Goal: Book appointment/travel/reservation

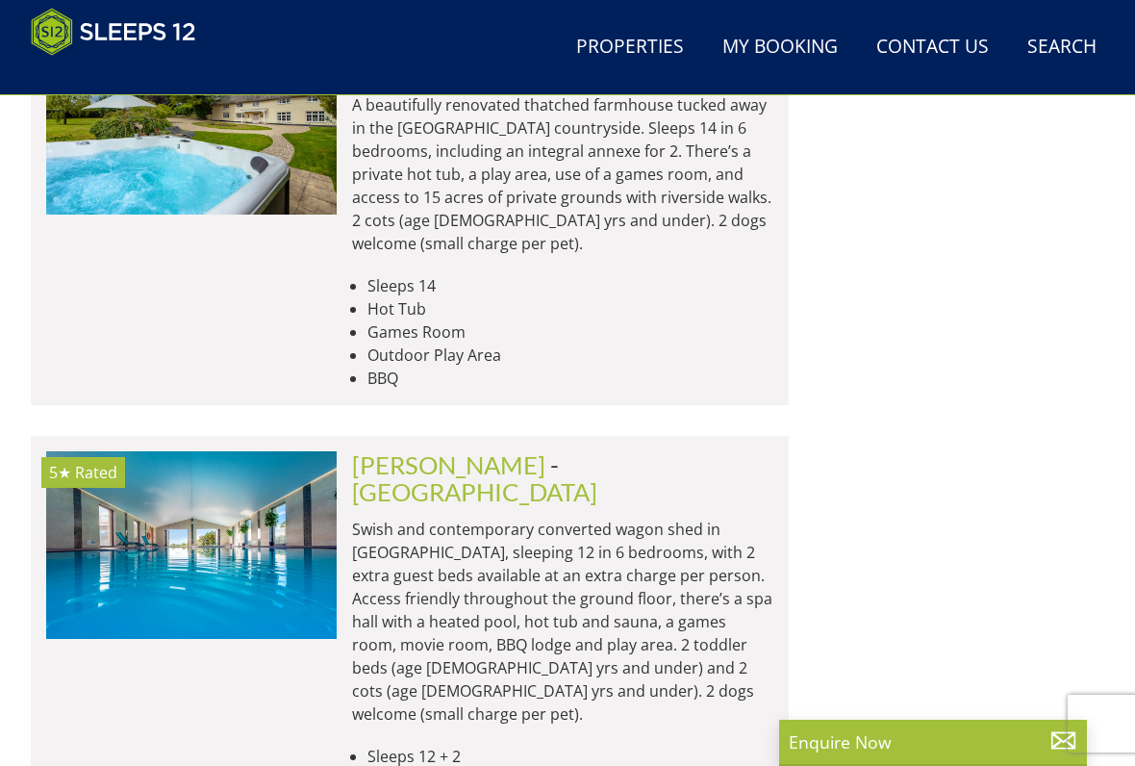
scroll to position [1921, 0]
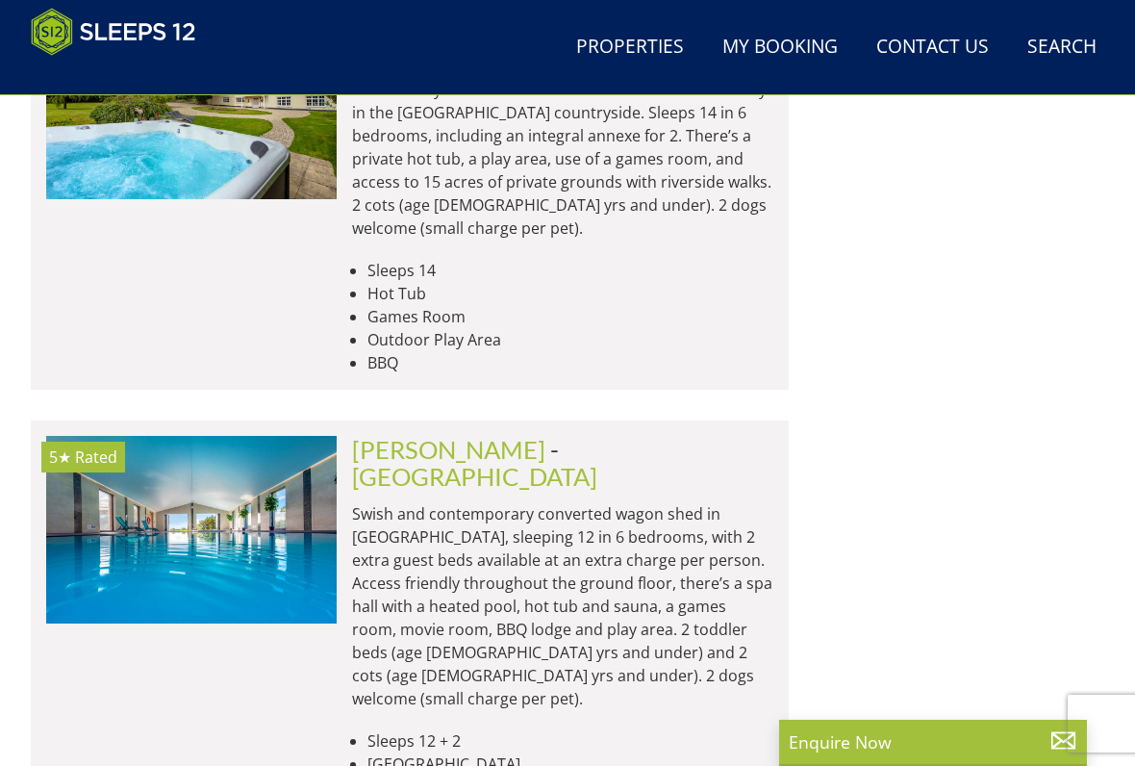
click at [313, 436] on img at bounding box center [191, 530] width 291 height 188
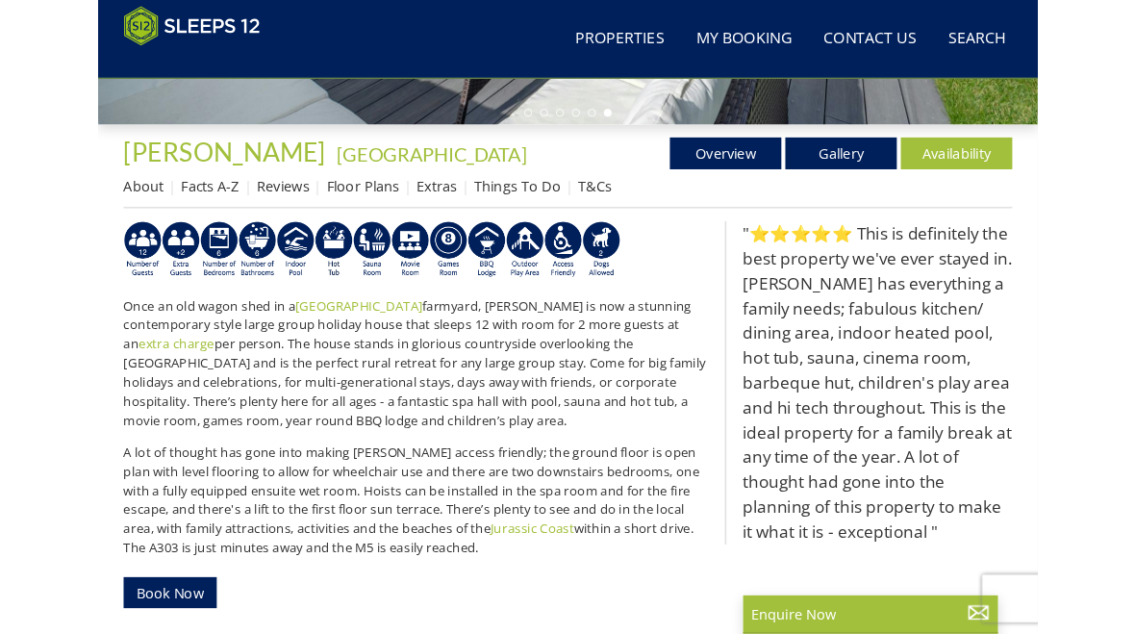
scroll to position [623, 0]
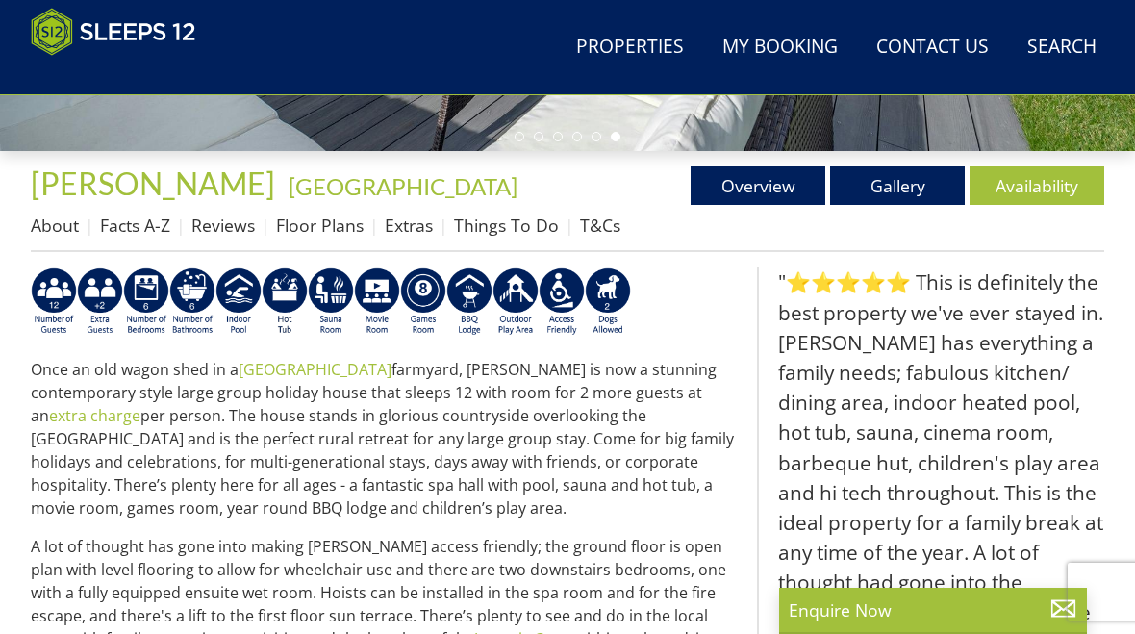
click at [907, 189] on link "Gallery" at bounding box center [897, 185] width 135 height 38
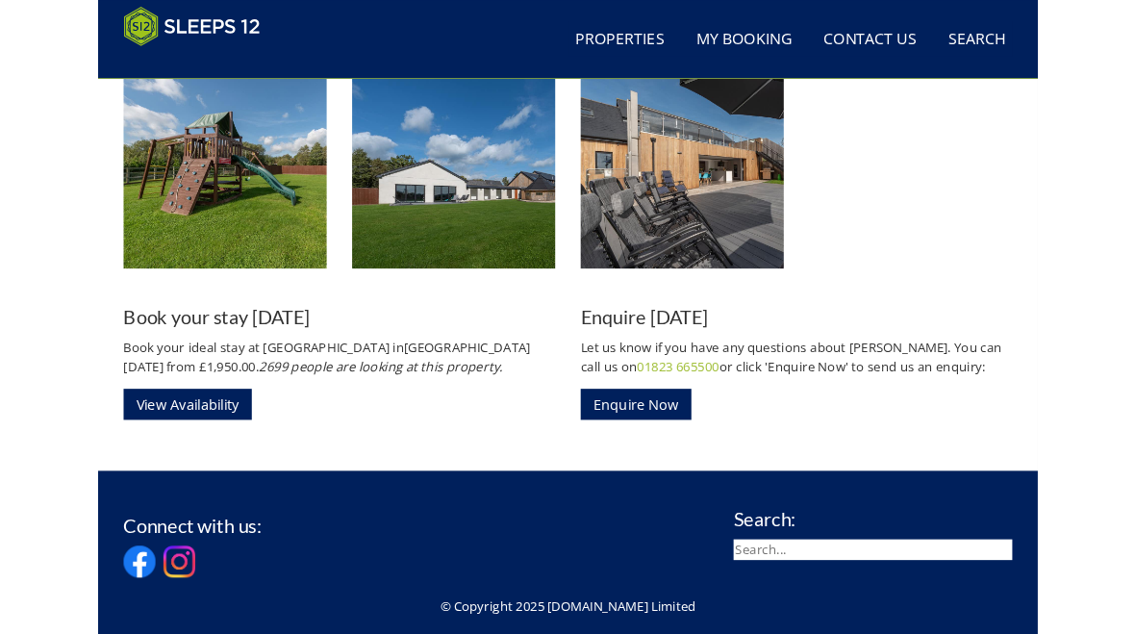
scroll to position [2739, 0]
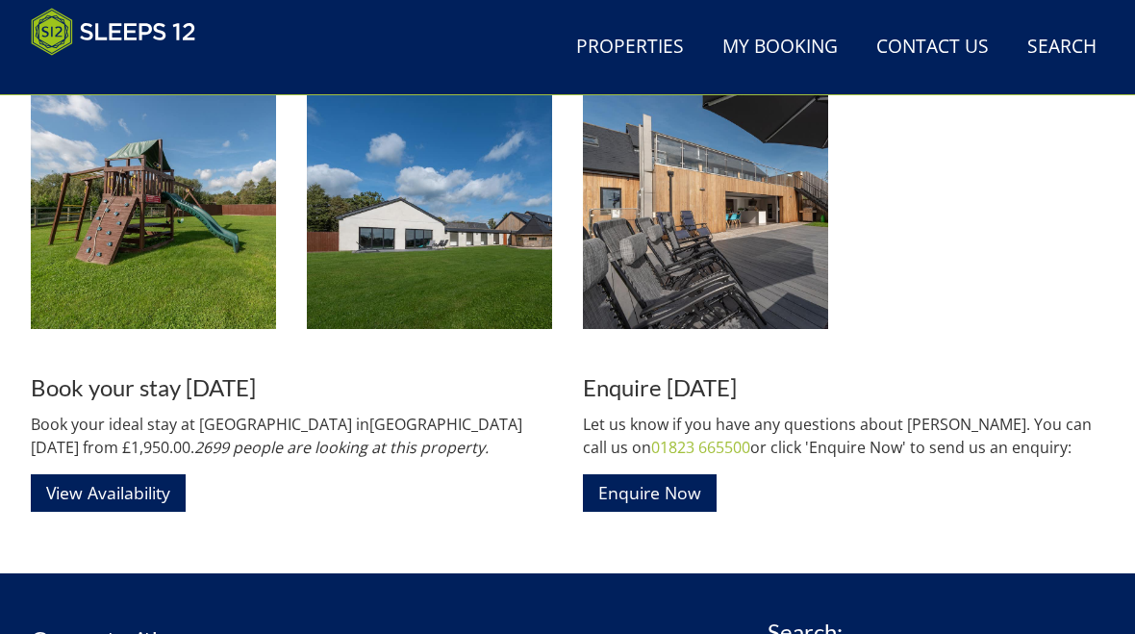
click at [113, 494] on link "View Availability" at bounding box center [108, 493] width 155 height 38
